Goal: Check status: Check status

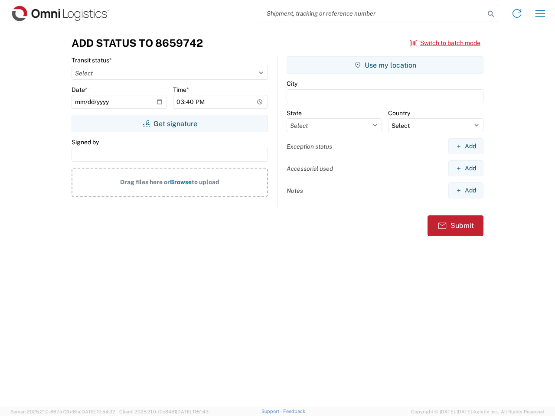
click at [373, 13] on input "search" at bounding box center [372, 13] width 225 height 16
click at [491, 14] on icon at bounding box center [491, 14] width 12 height 12
click at [517, 13] on icon at bounding box center [517, 14] width 14 height 14
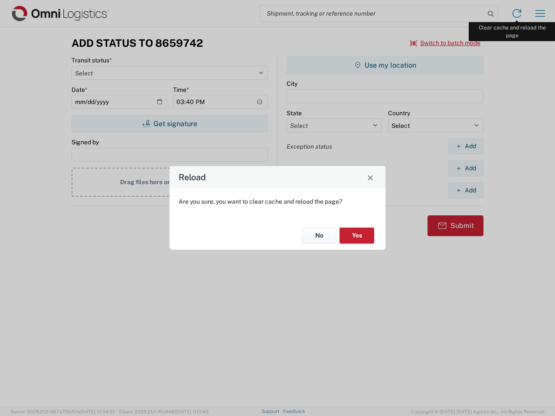
click at [541, 13] on div "Reload Are you sure, you want to clear cache and reload the page? No Yes" at bounding box center [277, 208] width 555 height 416
click at [446, 43] on div "Reload Are you sure, you want to clear cache and reload the page? No Yes" at bounding box center [277, 208] width 555 height 416
click at [170, 124] on div "Reload Are you sure, you want to clear cache and reload the page? No Yes" at bounding box center [277, 208] width 555 height 416
click at [385, 65] on div "Reload Are you sure, you want to clear cache and reload the page? No Yes" at bounding box center [277, 208] width 555 height 416
click at [466, 146] on div "Reload Are you sure, you want to clear cache and reload the page? No Yes" at bounding box center [277, 208] width 555 height 416
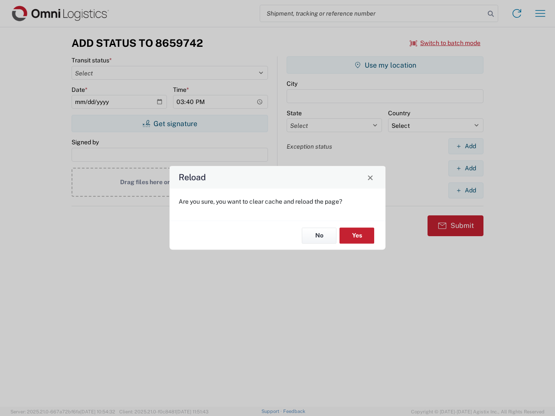
click at [466, 168] on div "Reload Are you sure, you want to clear cache and reload the page? No Yes" at bounding box center [277, 208] width 555 height 416
click at [466, 190] on div "Reload Are you sure, you want to clear cache and reload the page? No Yes" at bounding box center [277, 208] width 555 height 416
